Goal: Task Accomplishment & Management: Manage account settings

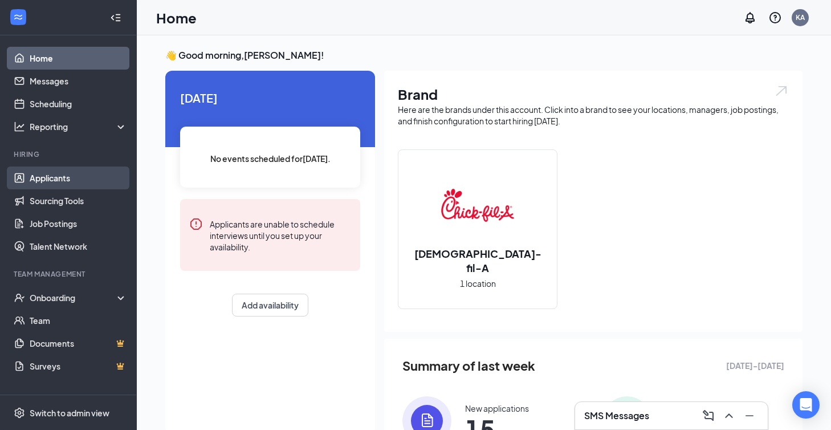
click at [67, 181] on link "Applicants" at bounding box center [78, 177] width 97 height 23
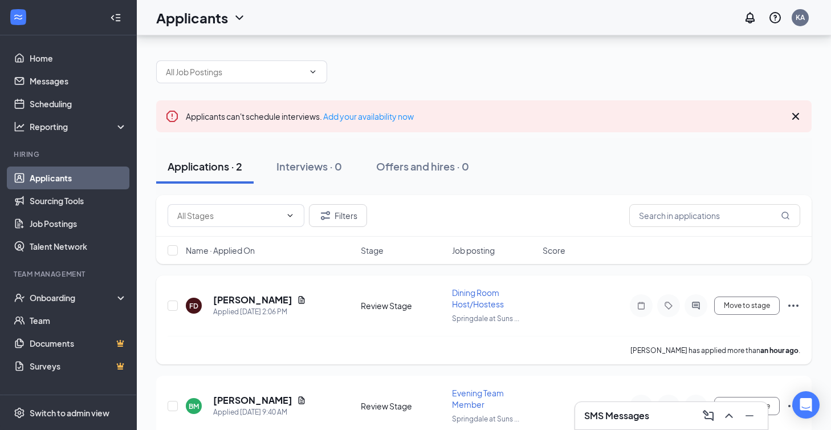
scroll to position [47, 0]
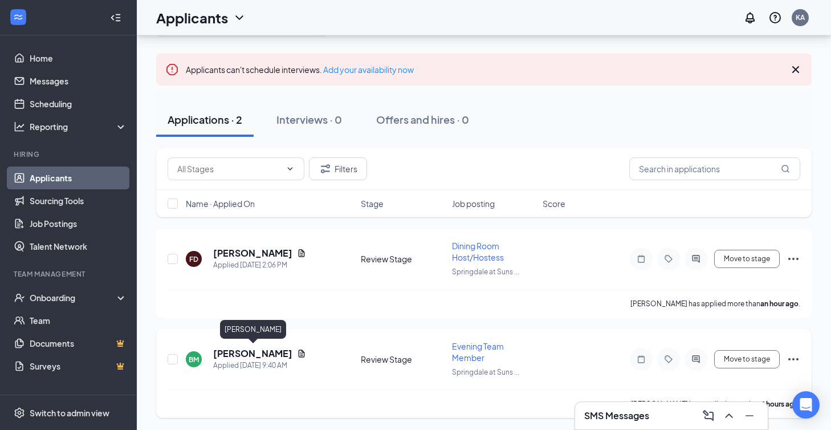
click at [260, 353] on h5 "Braxton McKinley" at bounding box center [252, 353] width 79 height 13
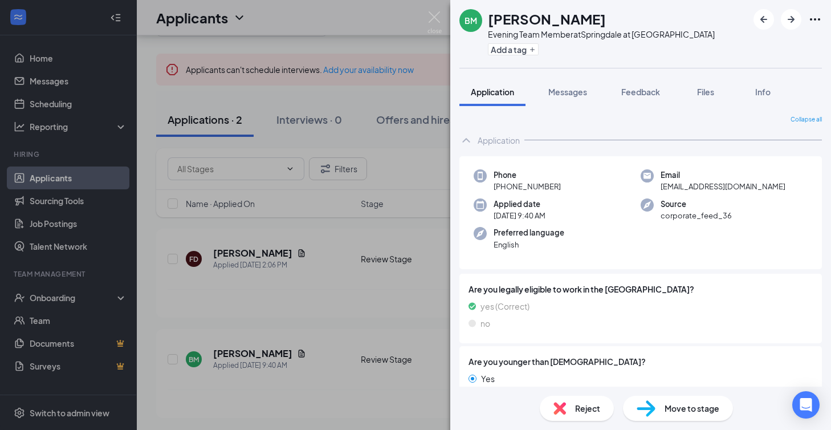
drag, startPoint x: 488, startPoint y: 19, endPoint x: 605, endPoint y: 13, distance: 117.0
click at [605, 13] on div "Braxton McKinley" at bounding box center [601, 18] width 227 height 19
copy h1 "Braxton McKinley"
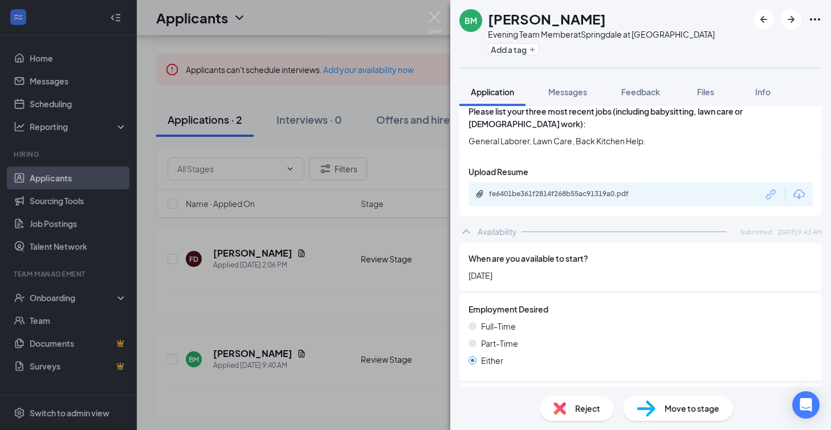
scroll to position [528, 0]
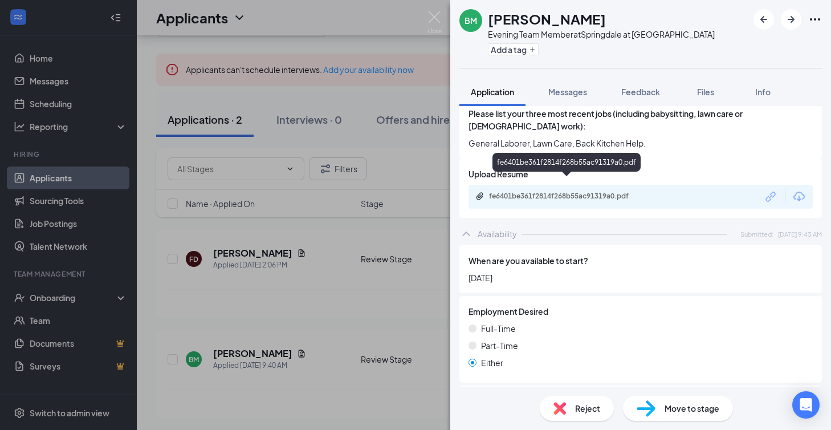
click at [529, 191] on div "fe6401be361f2814f268b55ac91319a0.pdf" at bounding box center [569, 195] width 160 height 9
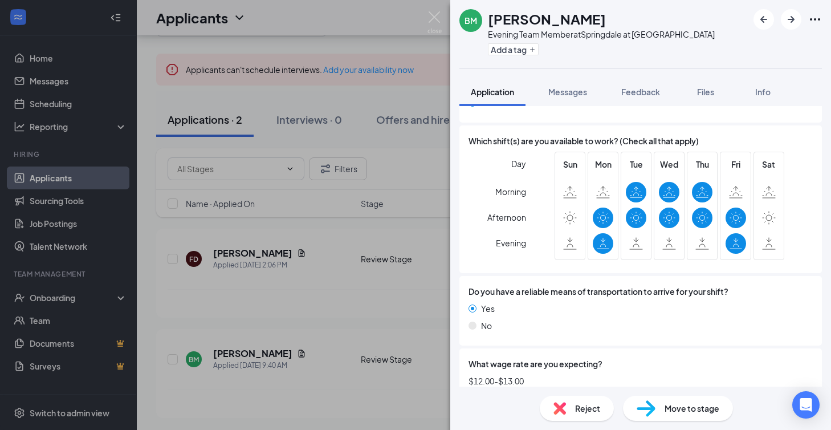
scroll to position [0, 0]
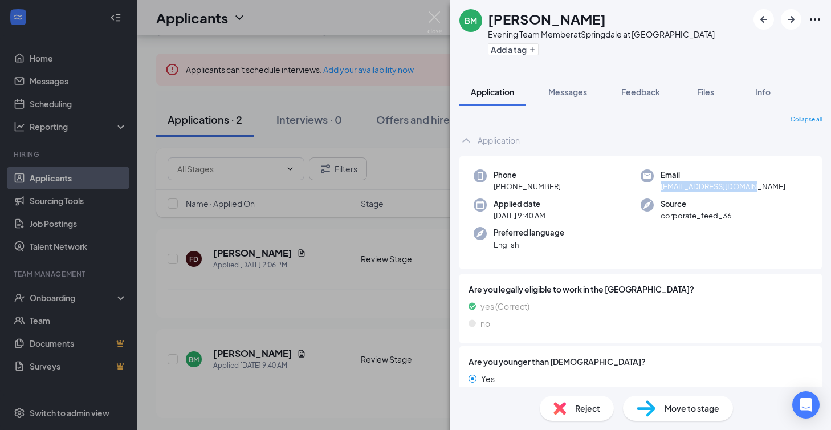
drag, startPoint x: 659, startPoint y: 185, endPoint x: 751, endPoint y: 186, distance: 91.8
click at [751, 186] on div "Email bmckinley09@icloud.com" at bounding box center [724, 180] width 167 height 23
copy span "bmckinley09@icloud.com"
click at [574, 406] on div "Reject" at bounding box center [577, 407] width 74 height 25
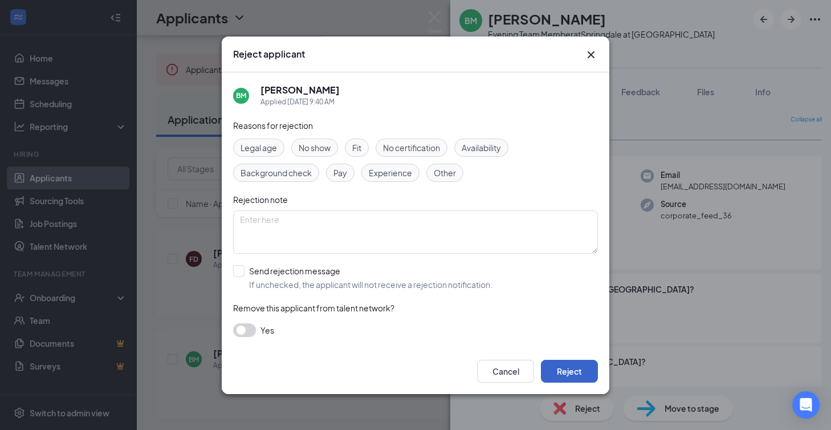
click at [578, 364] on button "Reject" at bounding box center [569, 371] width 57 height 23
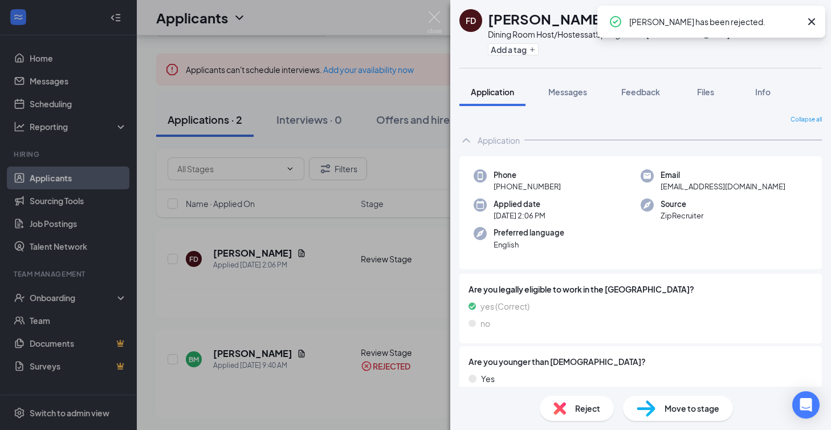
click at [811, 21] on icon "Cross" at bounding box center [811, 21] width 7 height 7
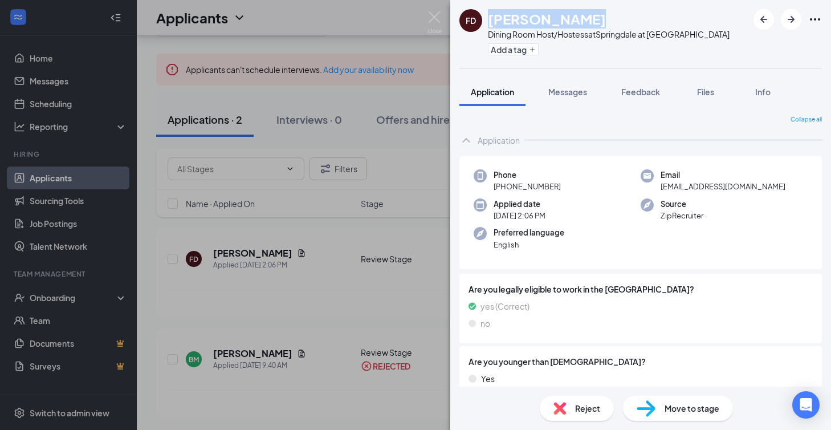
drag, startPoint x: 488, startPoint y: 17, endPoint x: 579, endPoint y: 14, distance: 90.7
click at [579, 14] on h1 "Frank DiNuzzo" at bounding box center [547, 18] width 118 height 19
copy h1 "Frank DiNuzzo"
click at [760, 232] on div "Phone +1 (817) 689-1077 Email fjiv81@yahoo.com Applied date Today 2:06 PM Sourc…" at bounding box center [640, 212] width 362 height 113
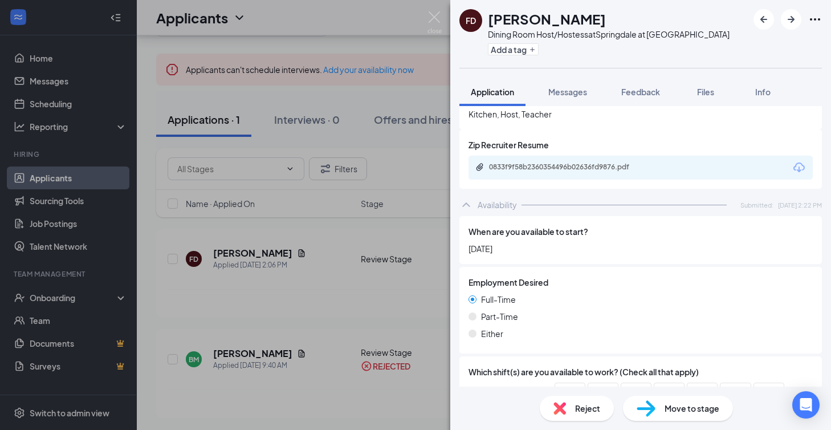
scroll to position [536, 0]
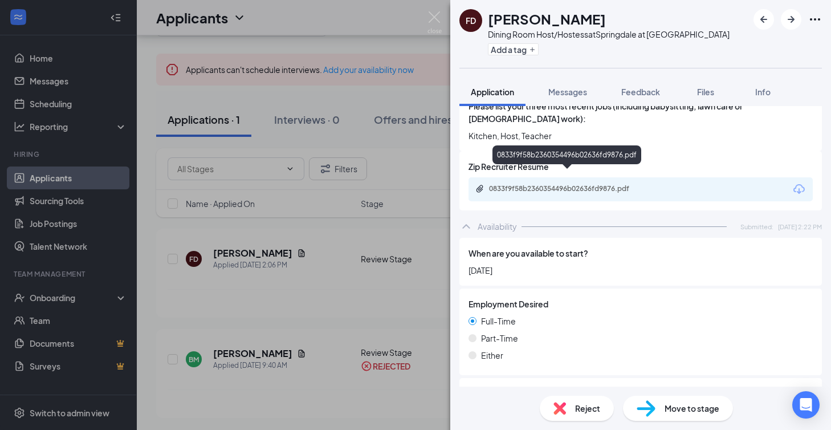
click at [610, 184] on div "0833f9f58b2360354496b02636fd9876.pdf" at bounding box center [569, 188] width 160 height 9
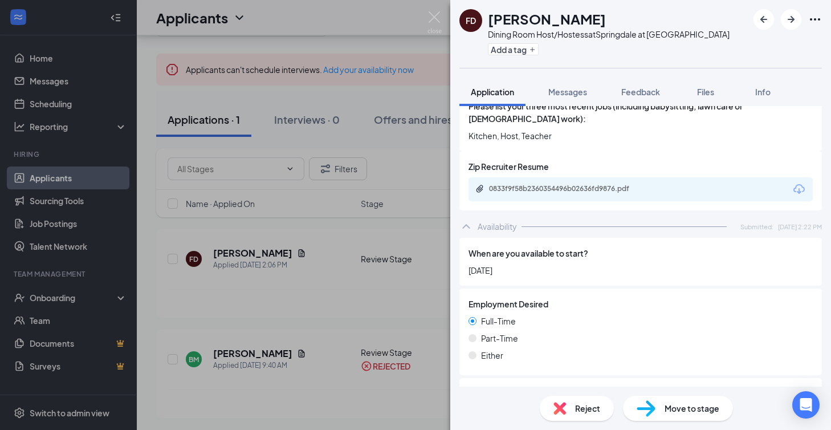
click at [582, 409] on span "Reject" at bounding box center [587, 408] width 25 height 13
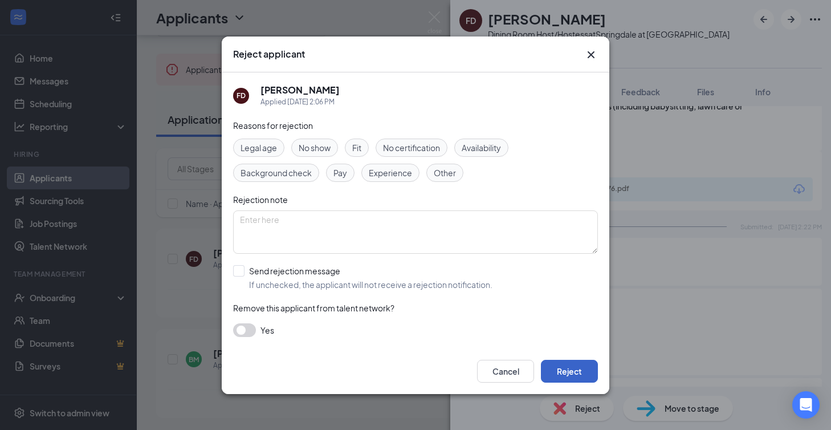
click at [580, 363] on button "Reject" at bounding box center [569, 371] width 57 height 23
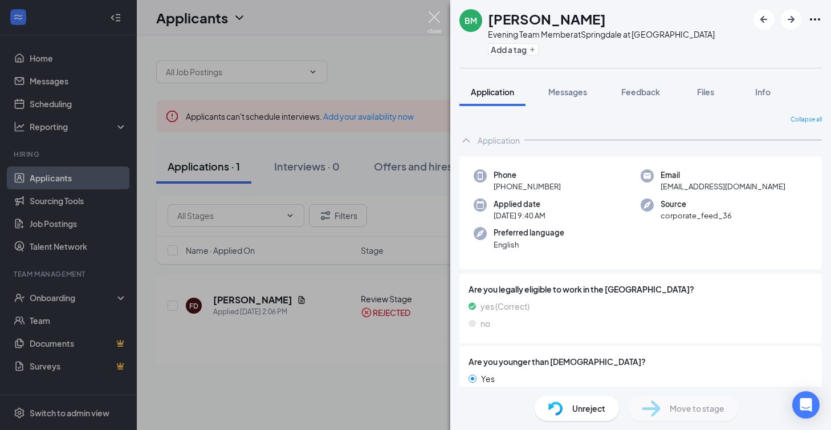
click at [435, 13] on img at bounding box center [434, 22] width 14 height 22
